Goal: Find specific page/section

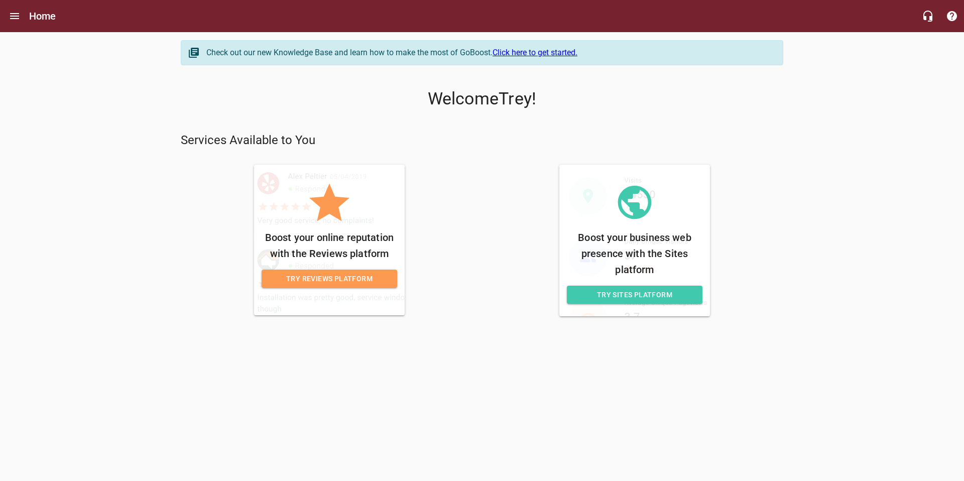
click at [339, 279] on span "Try Reviews Platform" at bounding box center [329, 279] width 119 height 13
